Goal: Find specific page/section: Find specific page/section

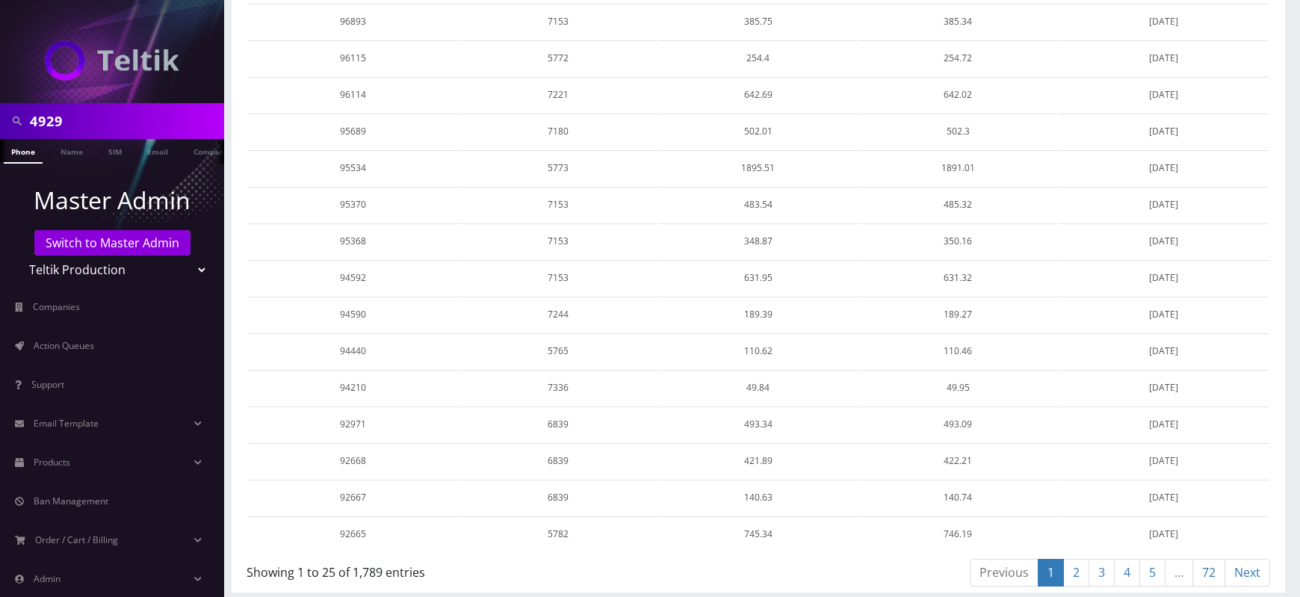
scroll to position [105, 0]
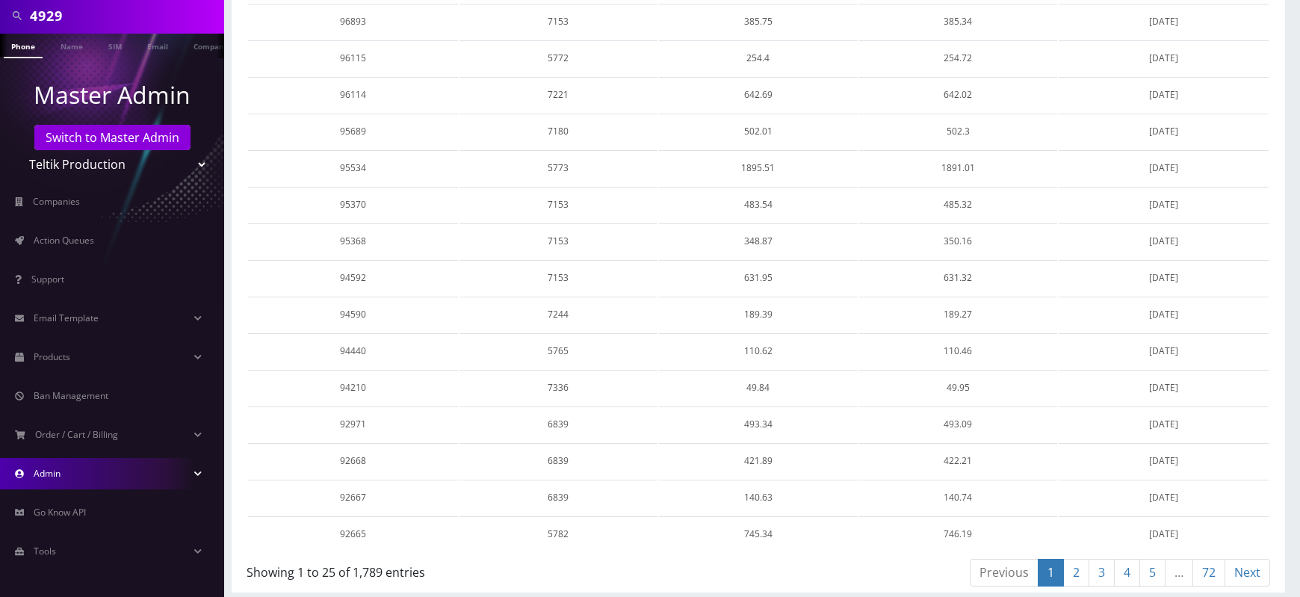
click at [126, 370] on link "Admin" at bounding box center [112, 473] width 224 height 31
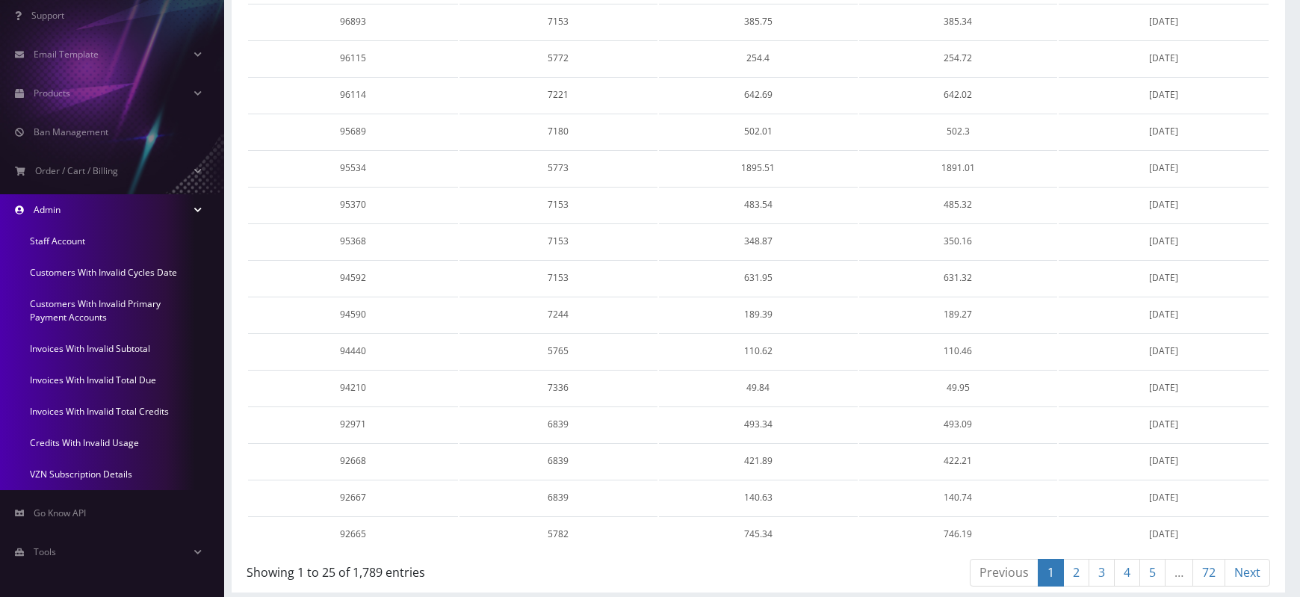
scroll to position [370, 0]
click at [76, 370] on link "Invoices With Invalid Total Credits" at bounding box center [112, 410] width 224 height 31
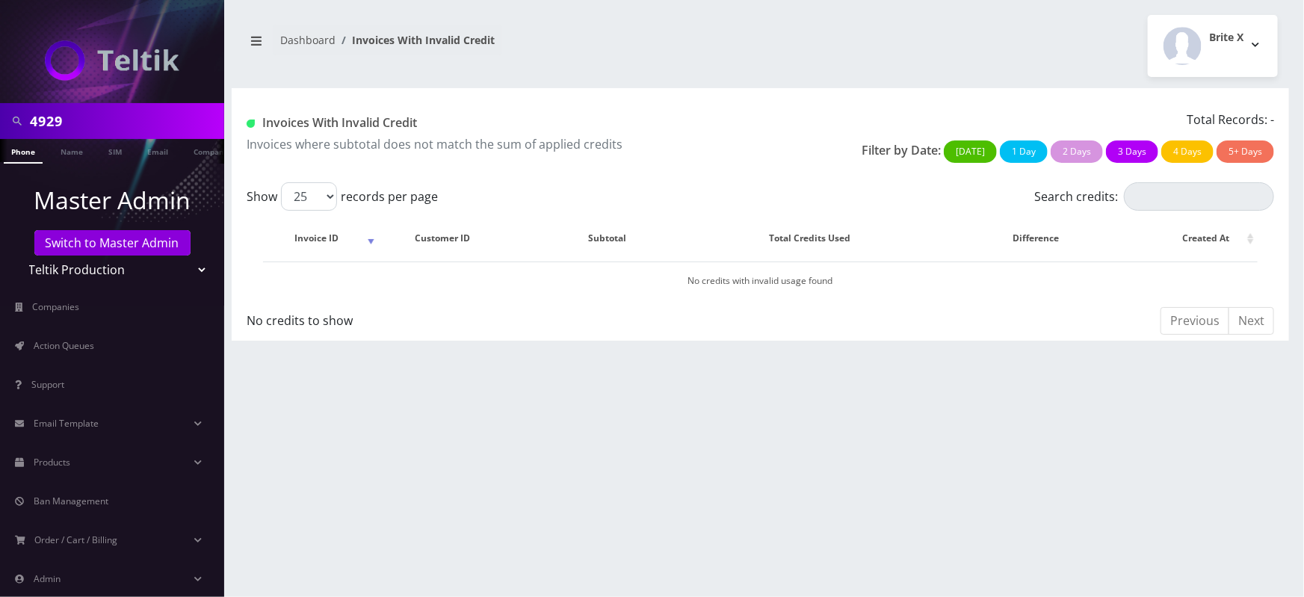
drag, startPoint x: 265, startPoint y: 124, endPoint x: 431, endPoint y: 120, distance: 166.0
click at [431, 120] on h1 "Invoices With Invalid Credit" at bounding box center [498, 123] width 503 height 14
copy h1 "Invoices With Invalid Credit"
click at [413, 143] on p "Invoices where subtotal does not match the sum of applied credits" at bounding box center [498, 144] width 503 height 18
